Goal: Navigation & Orientation: Go to known website

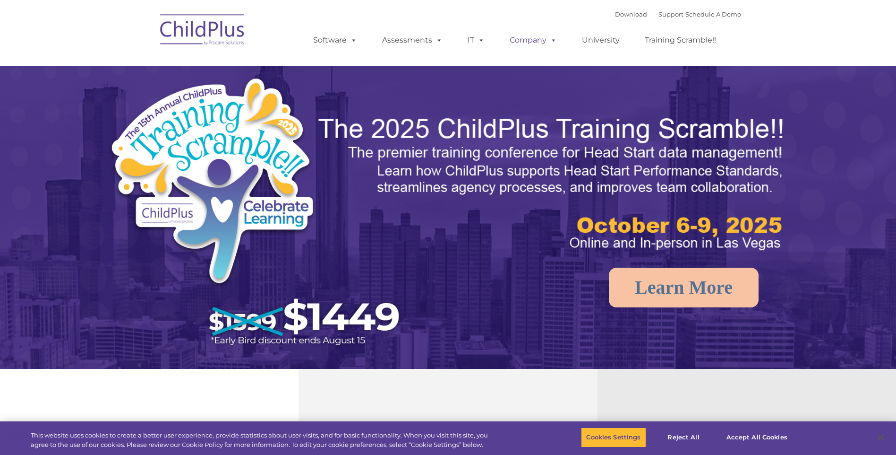
select select "MEDIUM"
click at [233, 26] on img at bounding box center [202, 31] width 94 height 47
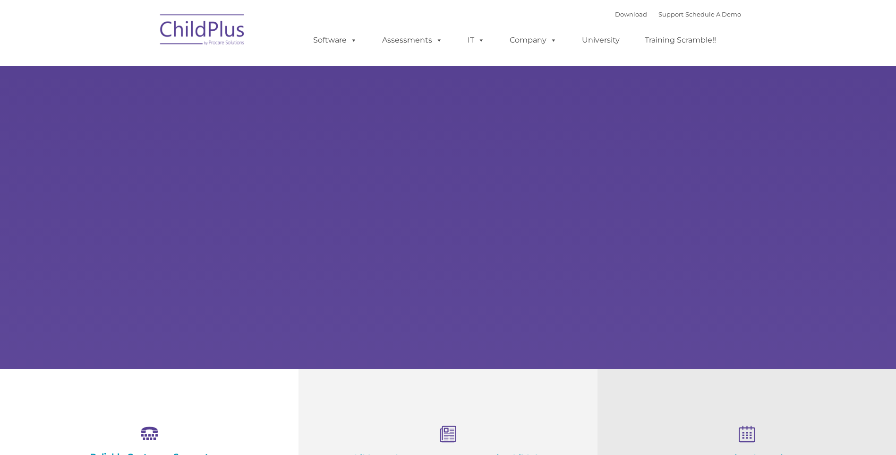
select select "MEDIUM"
